Goal: Information Seeking & Learning: Check status

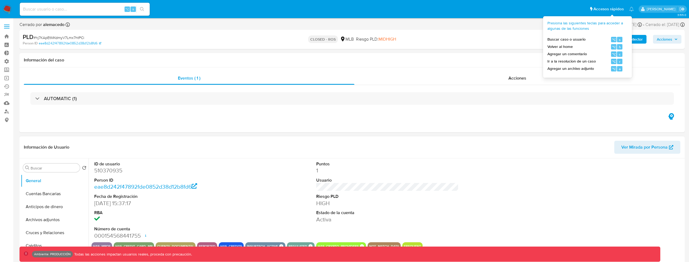
select select "10"
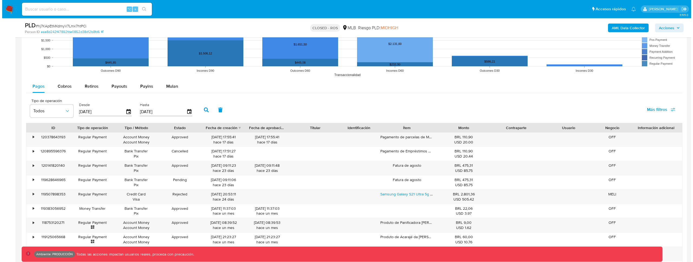
scroll to position [546, 0]
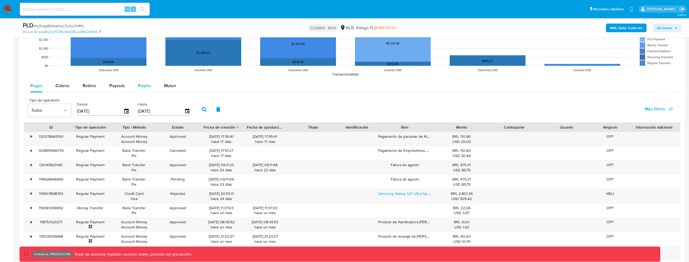
click at [148, 85] on span "Payins" at bounding box center [144, 86] width 13 height 6
select select "10"
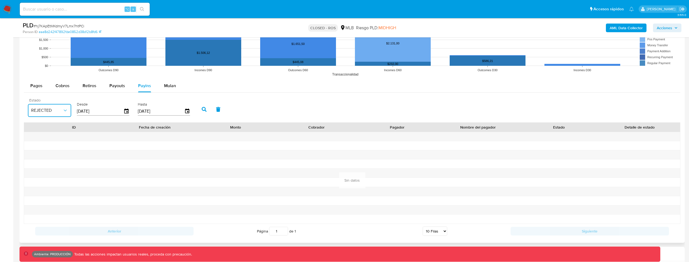
click at [52, 114] on button "REJECTED" at bounding box center [49, 110] width 43 height 13
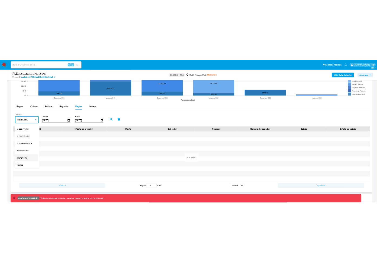
scroll to position [40, 0]
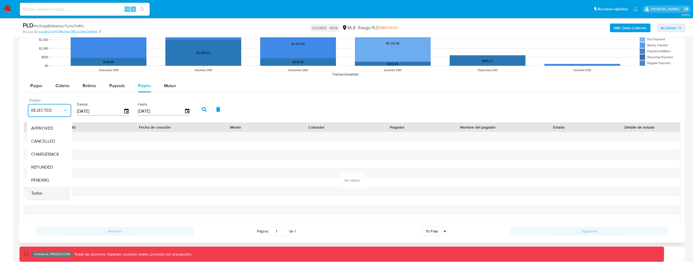
click at [38, 191] on span "Todos" at bounding box center [36, 193] width 11 height 5
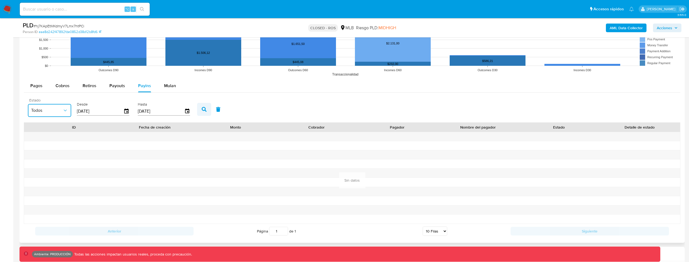
click at [197, 110] on button "button" at bounding box center [204, 109] width 14 height 13
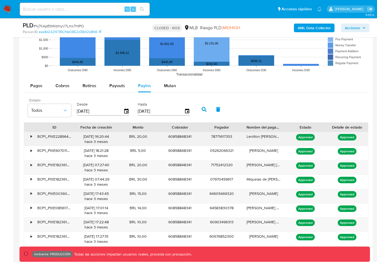
click at [29, 136] on div "•" at bounding box center [28, 139] width 9 height 14
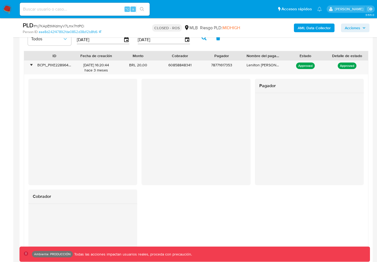
scroll to position [616, 0]
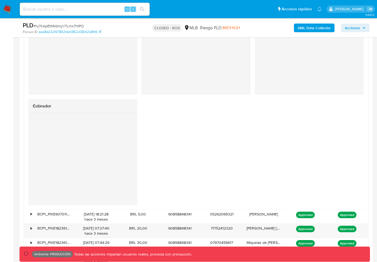
click at [214, 158] on div "Pagador Cobrador" at bounding box center [195, 96] width 335 height 216
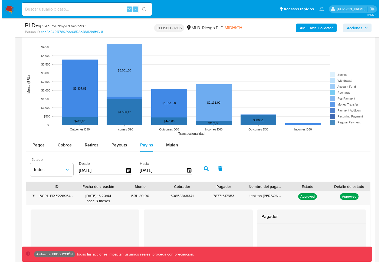
scroll to position [480, 0]
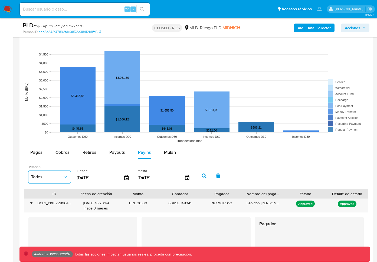
click at [55, 179] on span "Todos" at bounding box center [46, 176] width 31 height 5
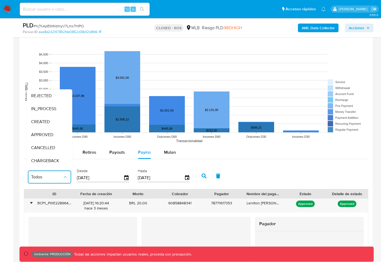
scroll to position [40, 0]
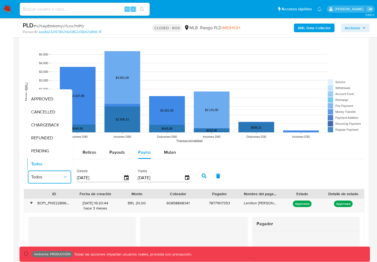
click at [336, 173] on div "Estado Todos REJECTED IN_PROCESS CREATED APPROVED CANCELLED CHARGEBACK REFUNDED…" at bounding box center [194, 175] width 340 height 27
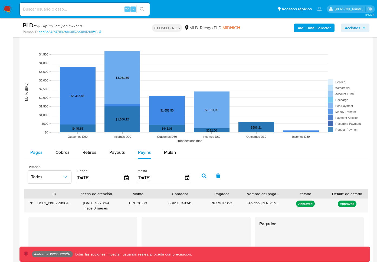
click at [35, 153] on span "Pagos" at bounding box center [36, 152] width 12 height 6
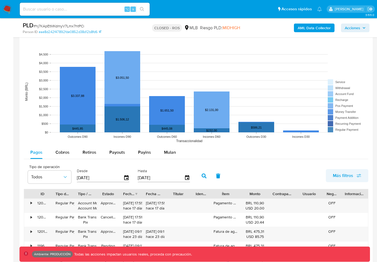
click at [332, 173] on button "Más filtros" at bounding box center [347, 175] width 42 height 13
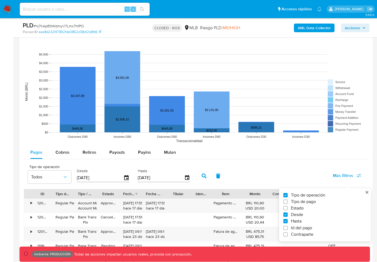
drag, startPoint x: 308, startPoint y: 203, endPoint x: 304, endPoint y: 202, distance: 3.6
click at [308, 203] on span "Tipo de pago" at bounding box center [303, 201] width 25 height 5
click at [288, 203] on input "Tipo de pago" at bounding box center [285, 201] width 4 height 4
checkbox input "true"
type input "[DATE]"
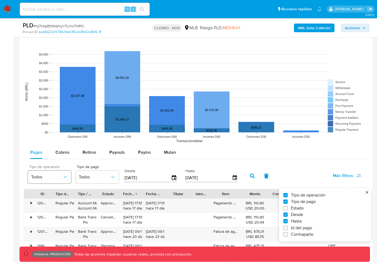
click at [57, 177] on span "Todos" at bounding box center [46, 176] width 31 height 5
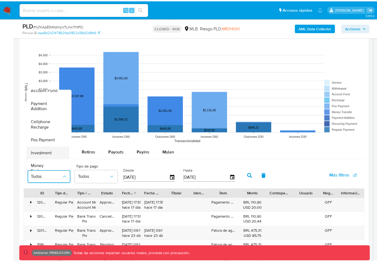
scroll to position [0, 0]
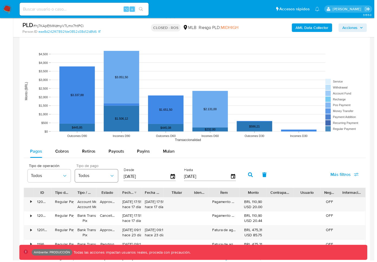
click at [96, 182] on button "Todos" at bounding box center [96, 176] width 43 height 13
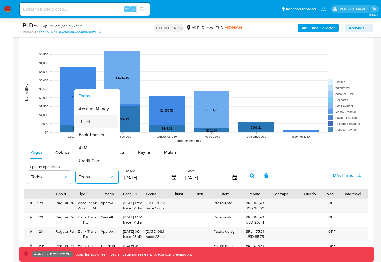
click at [89, 120] on span "Ticket" at bounding box center [85, 121] width 12 height 5
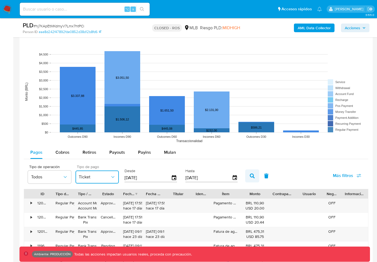
click at [253, 175] on button "button" at bounding box center [252, 175] width 14 height 13
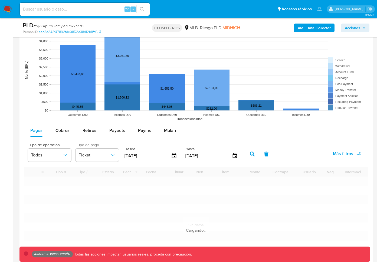
scroll to position [582, 0]
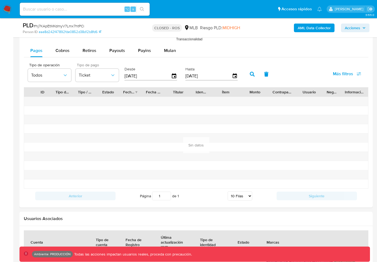
click at [88, 4] on div "⌥ s" at bounding box center [85, 9] width 130 height 13
click at [87, 7] on input at bounding box center [85, 9] width 130 height 7
type input "kevinpalacios49"
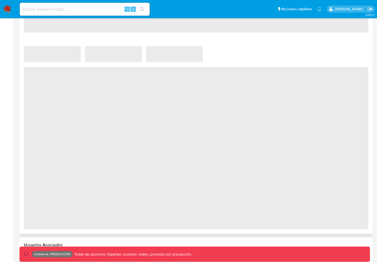
scroll to position [342, 0]
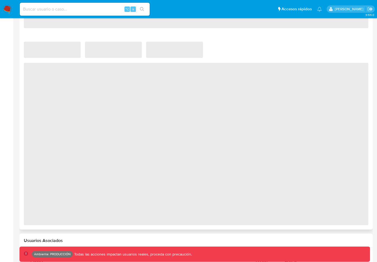
select select "10"
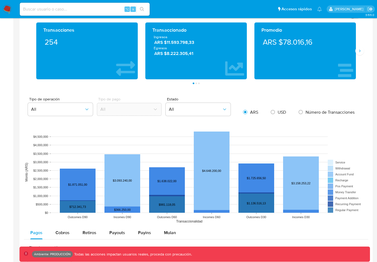
scroll to position [438, 0]
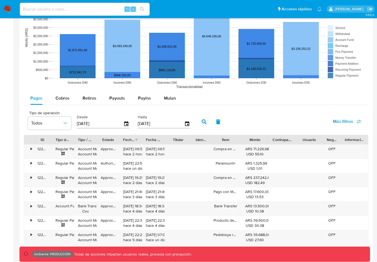
click at [349, 119] on span "Más filtros" at bounding box center [343, 121] width 20 height 13
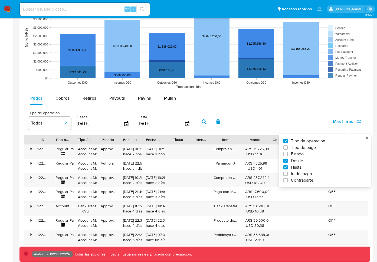
click at [303, 147] on span "Tipo de pago" at bounding box center [303, 147] width 25 height 5
click at [288, 147] on input "Tipo de pago" at bounding box center [285, 147] width 4 height 4
checkbox input "true"
type input "[DATE]"
click at [105, 126] on button "Todos" at bounding box center [96, 123] width 43 height 13
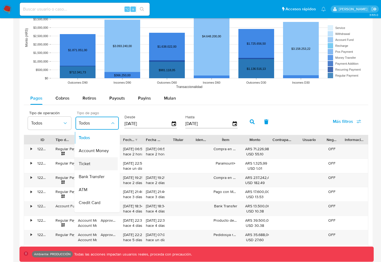
click at [98, 168] on div "Ticket" at bounding box center [94, 163] width 31 height 13
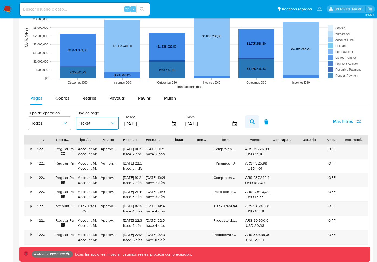
click at [252, 120] on icon "button" at bounding box center [252, 121] width 5 height 5
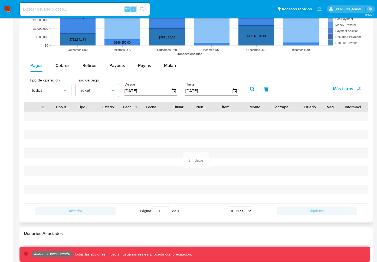
scroll to position [473, 0]
